Goal: Entertainment & Leisure: Consume media (video, audio)

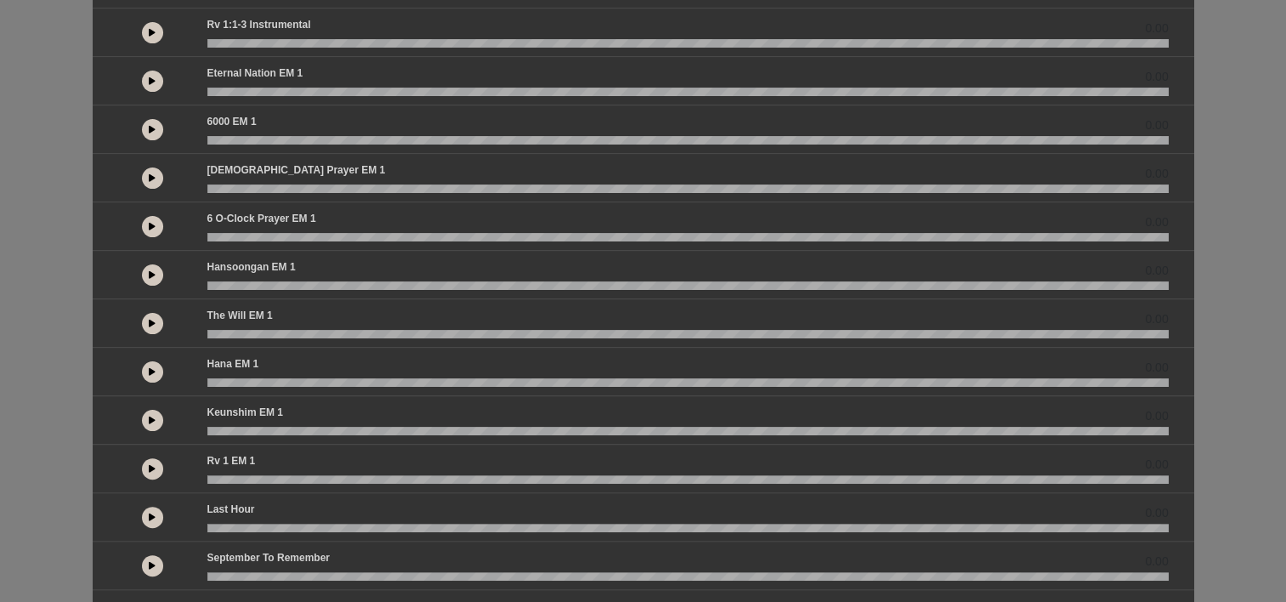
scroll to position [431, 0]
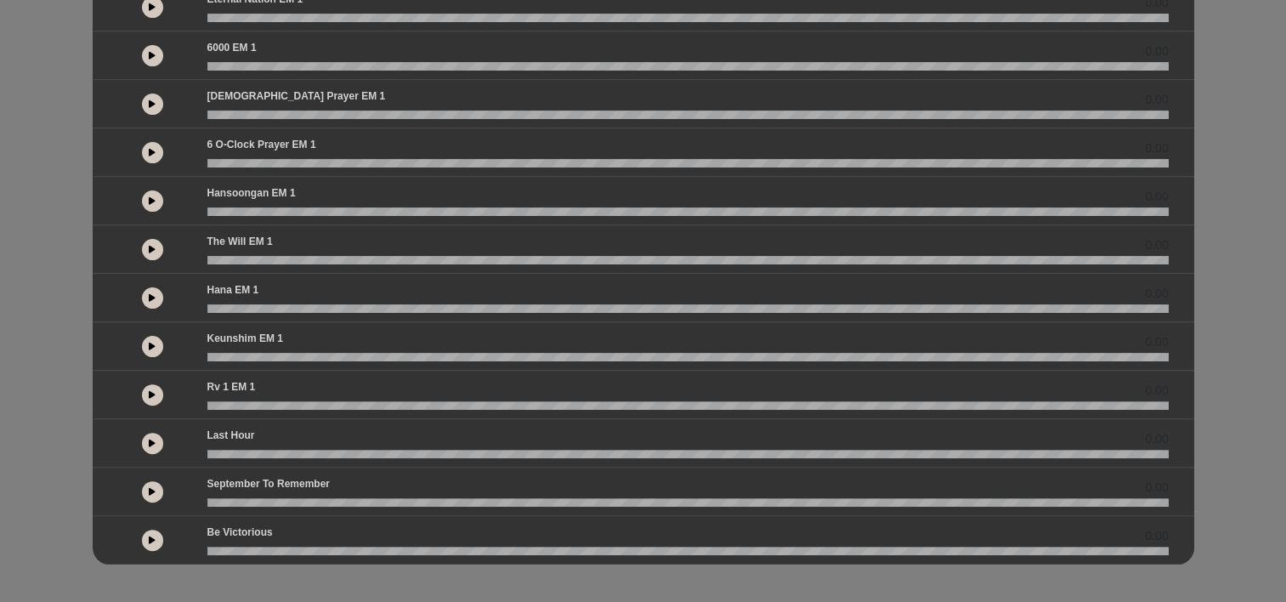
click at [150, 398] on button at bounding box center [152, 394] width 21 height 21
click at [928, 576] on div "English by 0.00 0.00 0.00 0.00 0.00 0.00" at bounding box center [643, 87] width 1286 height 1036
click at [153, 391] on icon at bounding box center [152, 394] width 5 height 9
click at [156, 400] on button at bounding box center [152, 394] width 21 height 21
drag, startPoint x: 644, startPoint y: 399, endPoint x: 309, endPoint y: 391, distance: 335.1
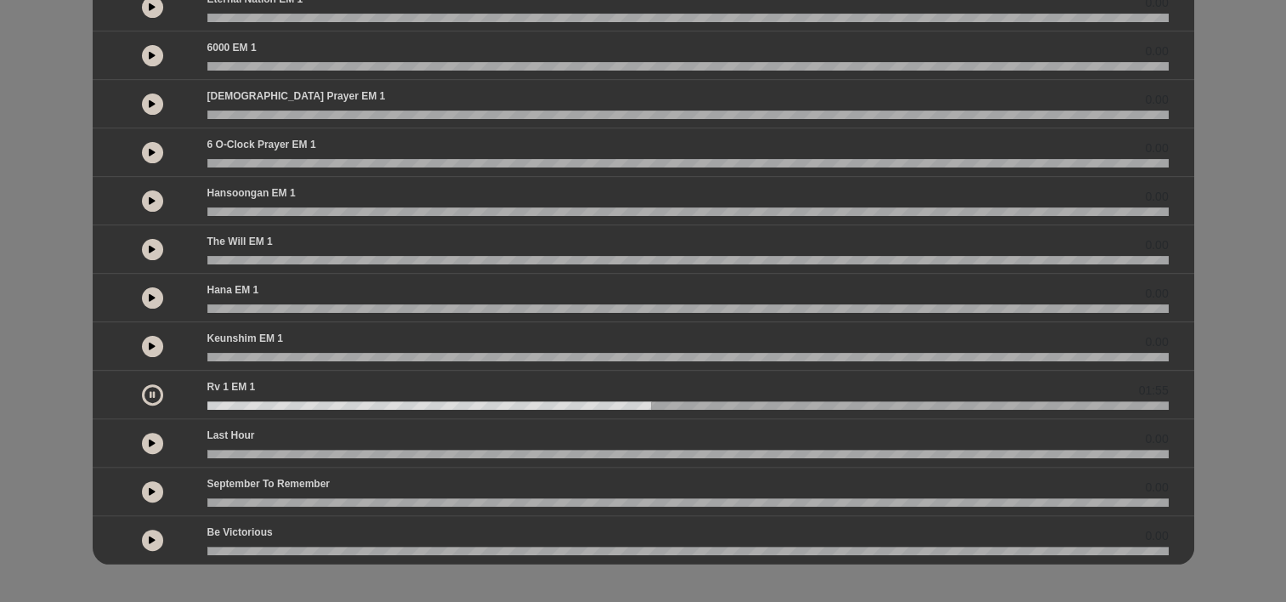
click at [309, 391] on div "Rv 1 EM 1 01:55" at bounding box center [688, 394] width 982 height 31
click at [211, 404] on wave at bounding box center [688, 405] width 962 height 9
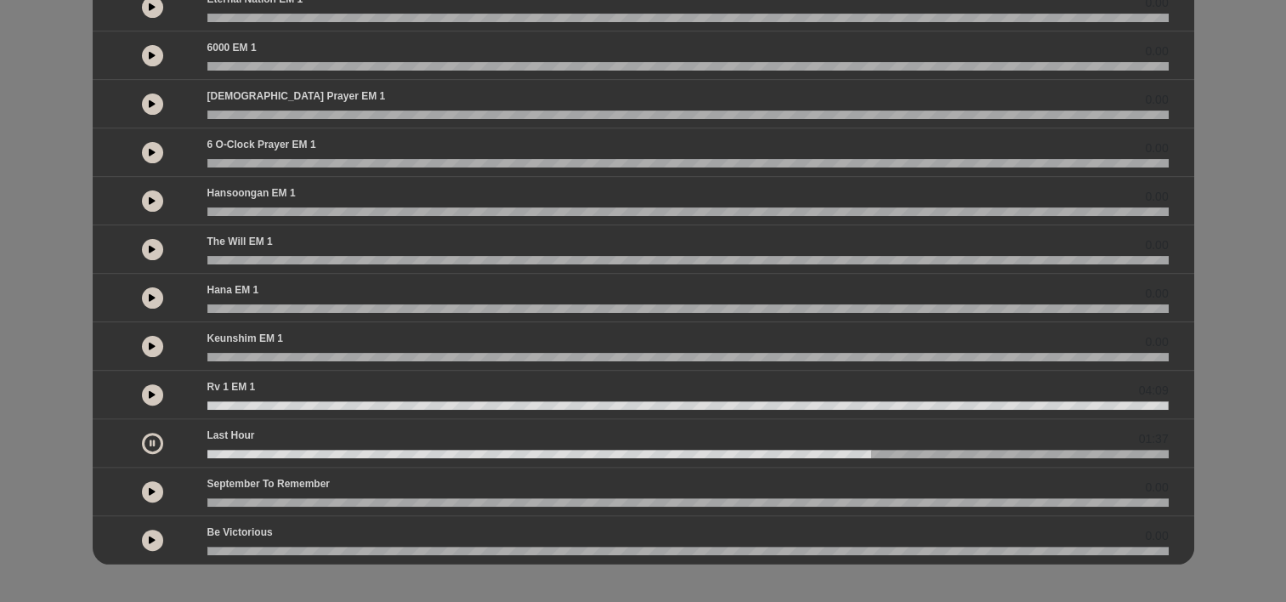
click at [146, 399] on button at bounding box center [152, 394] width 21 height 21
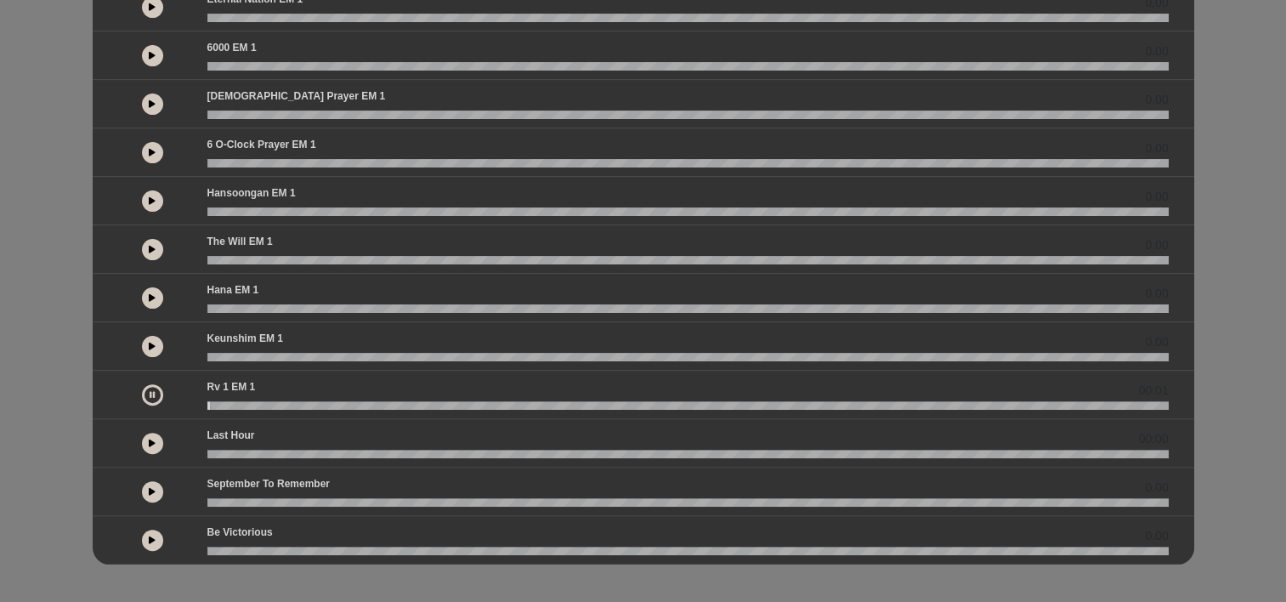
click at [150, 392] on icon at bounding box center [152, 394] width 5 height 9
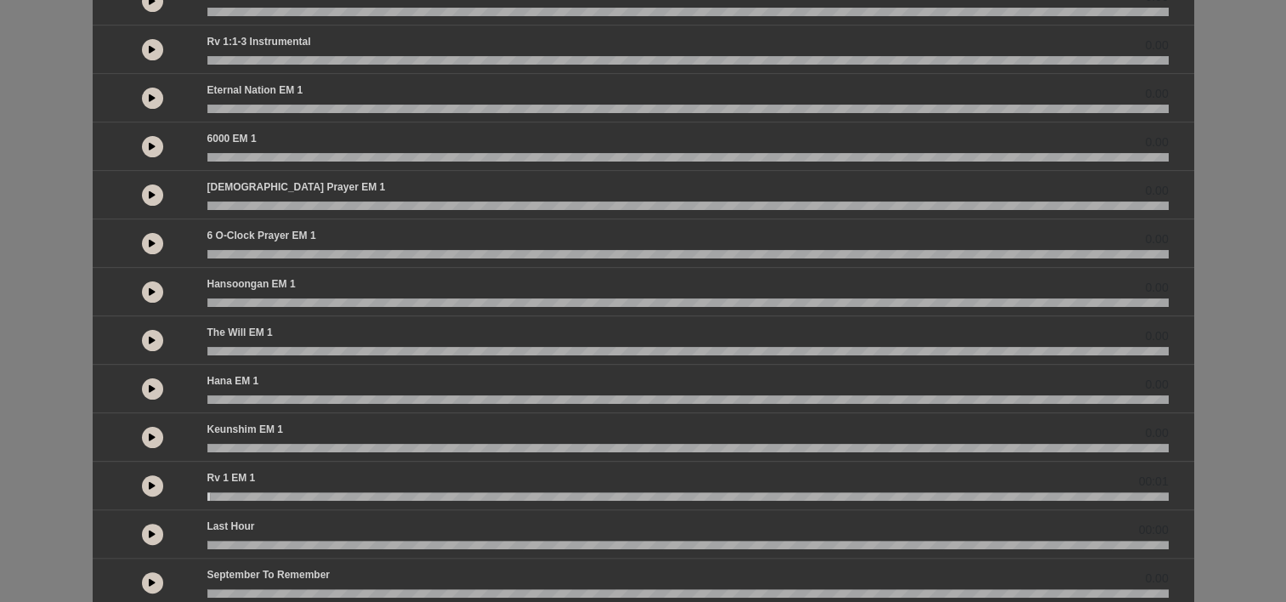
scroll to position [0, 0]
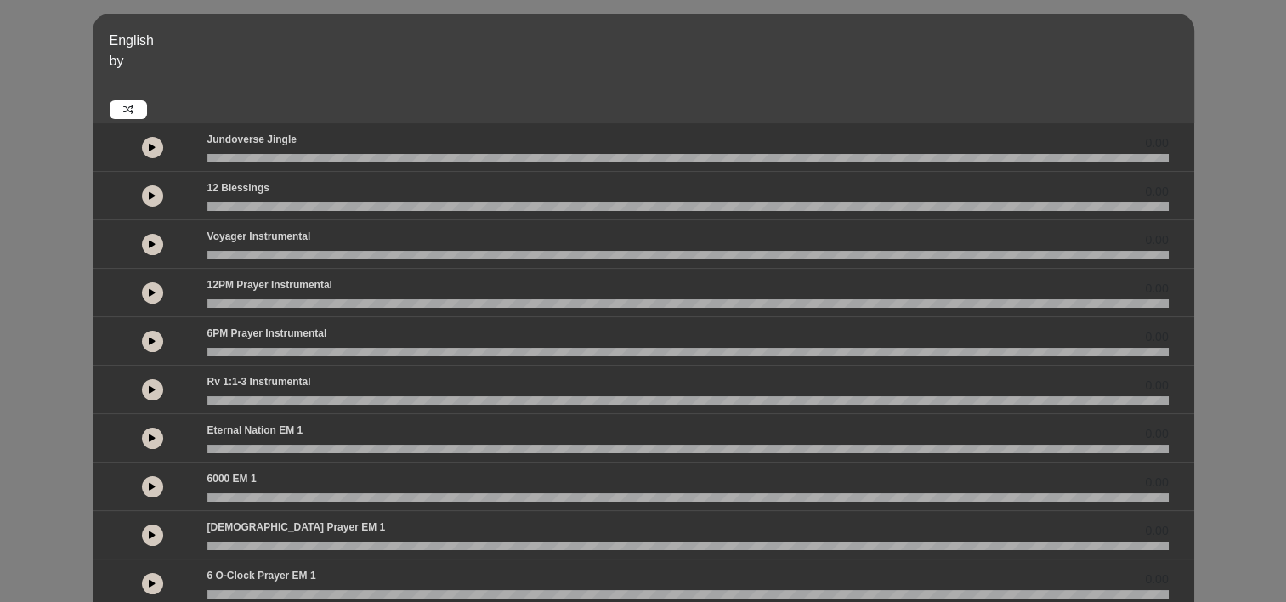
click at [150, 152] on button at bounding box center [152, 147] width 21 height 21
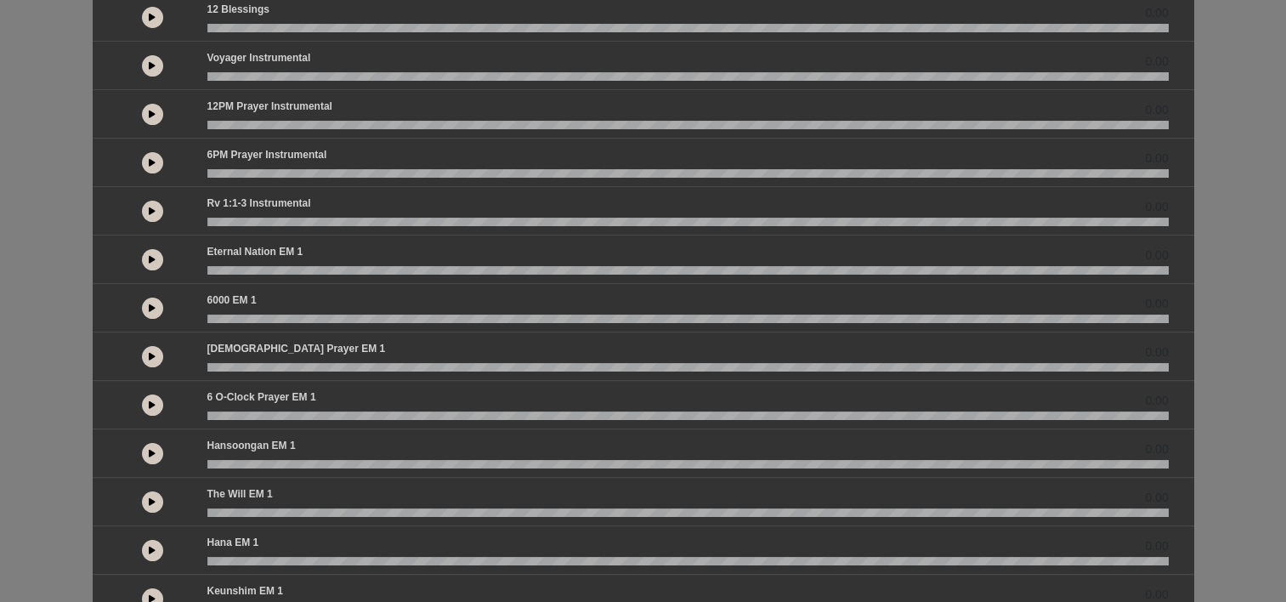
scroll to position [185, 0]
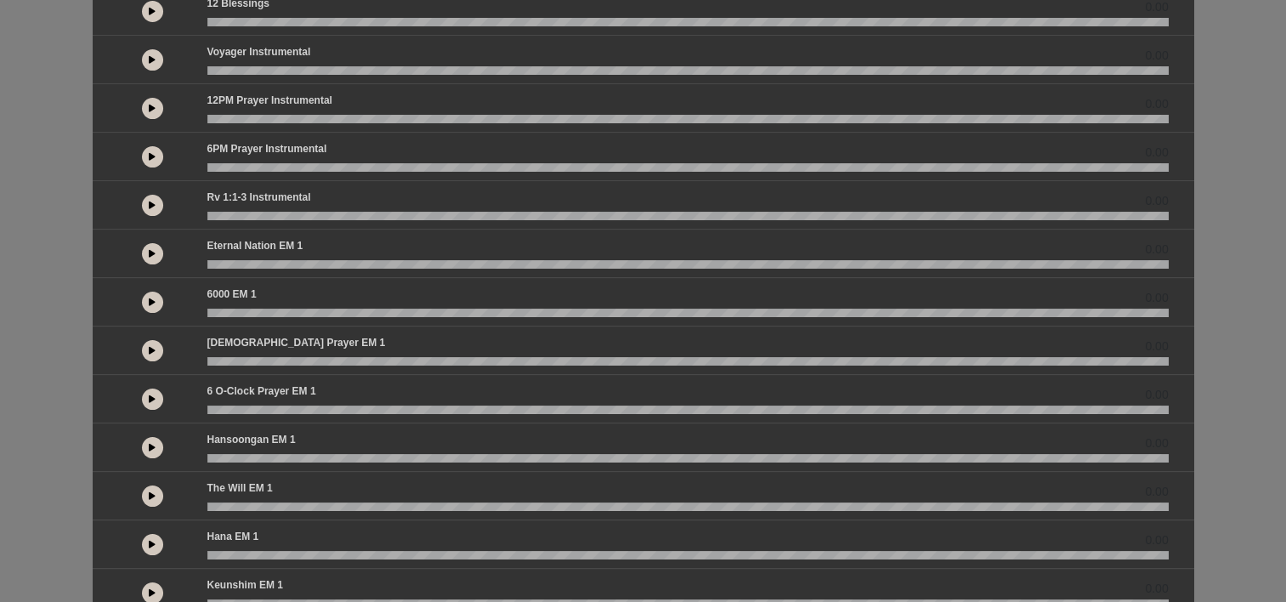
click at [1283, 220] on div "English by 00:07 0.00 0.00" at bounding box center [643, 320] width 1286 height 982
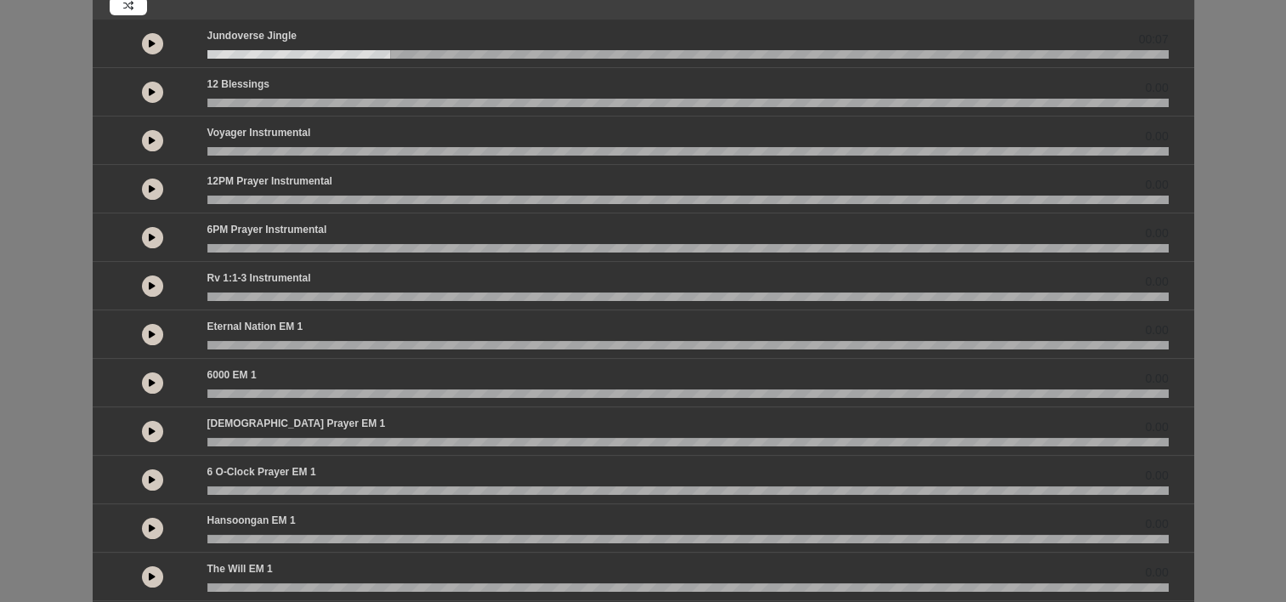
scroll to position [62, 0]
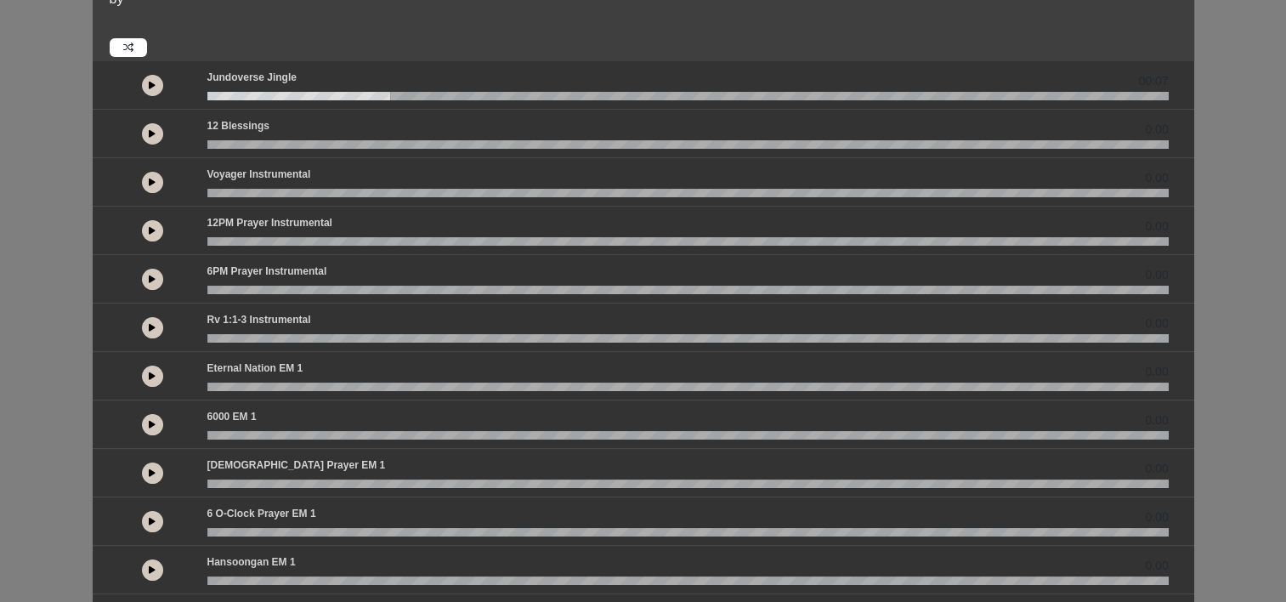
click at [135, 146] on div at bounding box center [152, 133] width 89 height 31
click at [158, 130] on button at bounding box center [152, 133] width 21 height 21
